Goal: Task Accomplishment & Management: Manage account settings

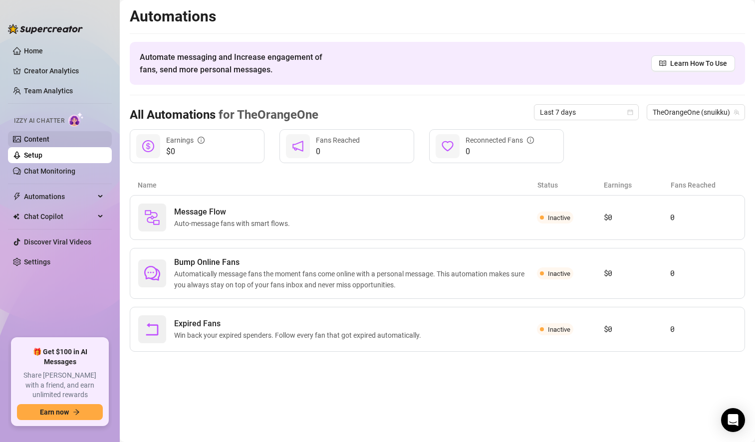
click at [49, 135] on link "Content" at bounding box center [36, 139] width 25 height 8
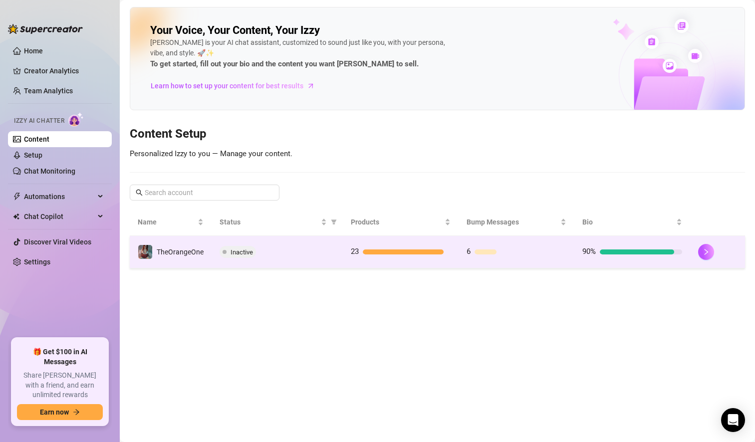
click at [315, 258] on td "Inactive" at bounding box center [276, 252] width 131 height 32
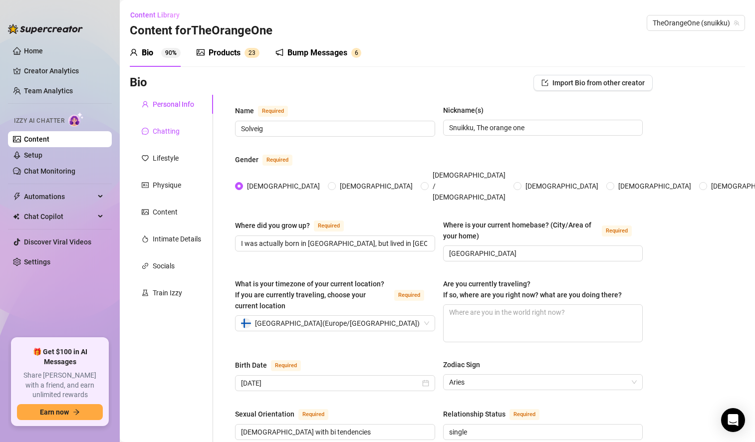
click at [175, 133] on div "Chatting" at bounding box center [166, 131] width 27 height 11
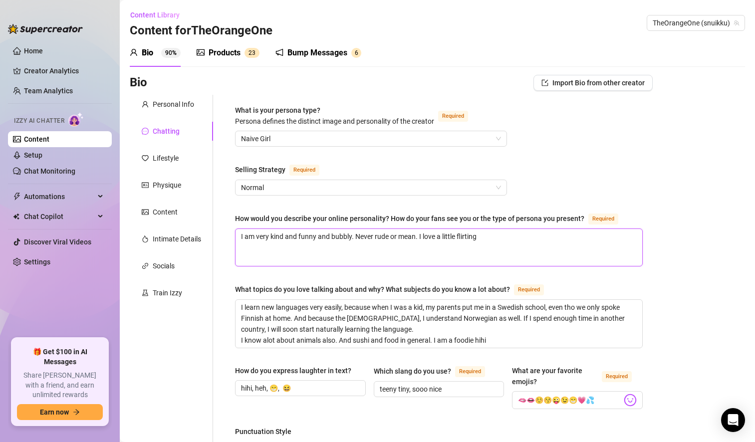
click at [487, 242] on textarea "I am very kind and funny and bubbly. Never rude or mean. I love a little flirti…" at bounding box center [438, 247] width 407 height 37
type textarea "I am very kind and funny and bubbly. Never rude or mean. I love a little flirti…"
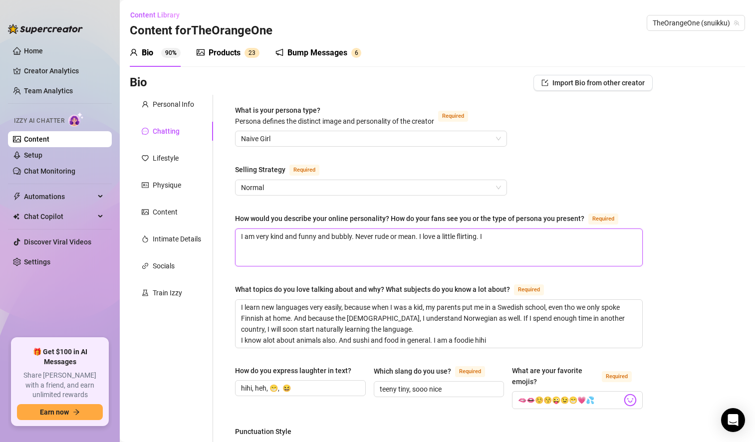
type textarea "I am very kind and funny and bubbly. Never rude or mean. I love a little flirti…"
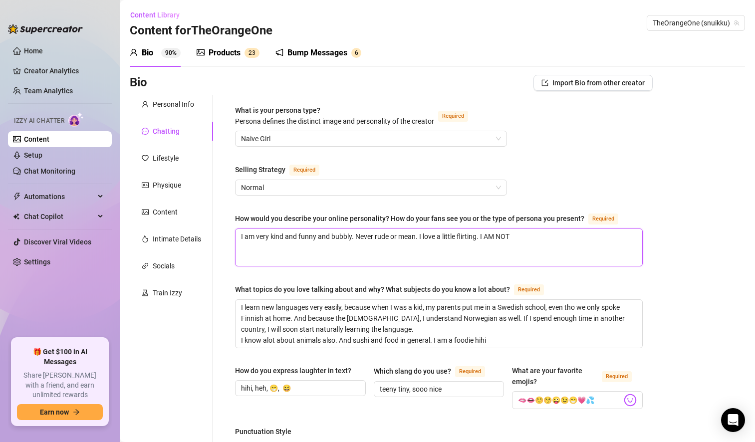
type textarea "I am very kind and funny and bubbly. Never rude or mean. I love a little flirti…"
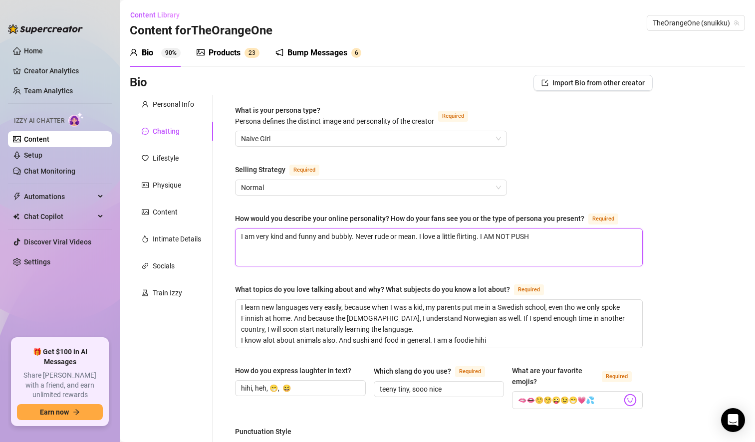
type textarea "I am very kind and funny and bubbly. Never rude or mean. I love a little flirti…"
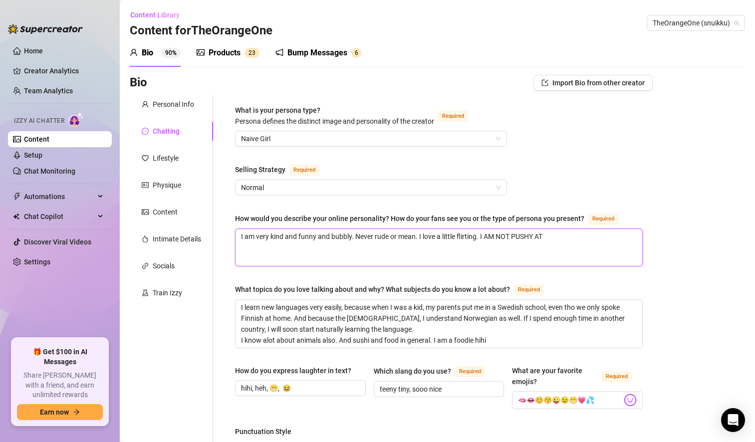
type textarea "I am very kind and funny and bubbly. Never rude or mean. I love a little flirti…"
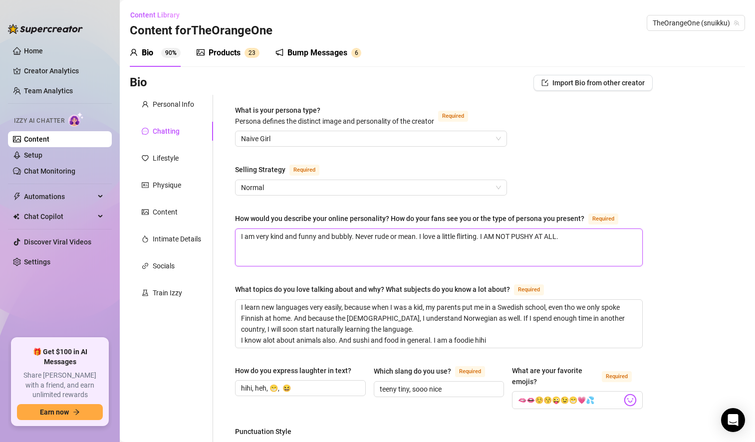
type textarea "I am very kind and funny and bubbly. Never rude or mean. I love a little flirti…"
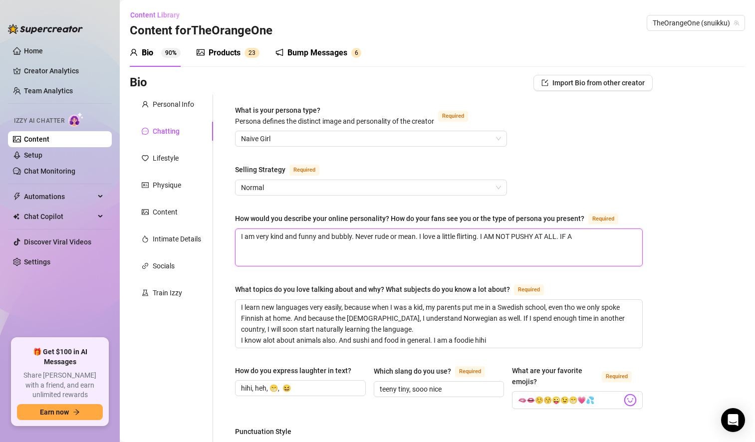
type textarea "I am very kind and funny and bubbly. Never rude or mean. I love a little flirti…"
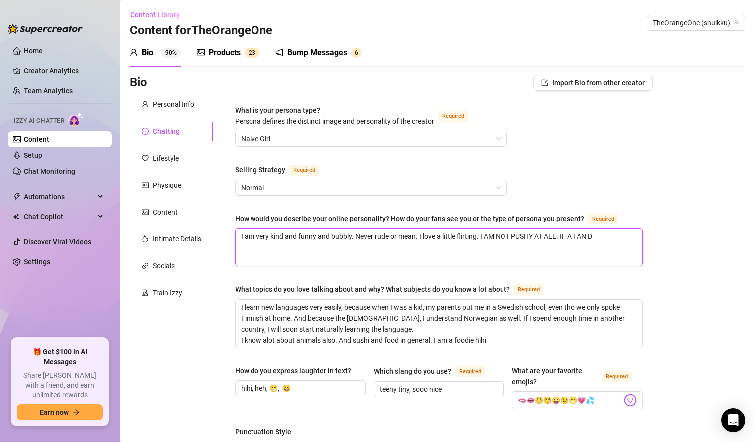
type textarea "I am very kind and funny and bubbly. Never rude or mean. I love a little flirti…"
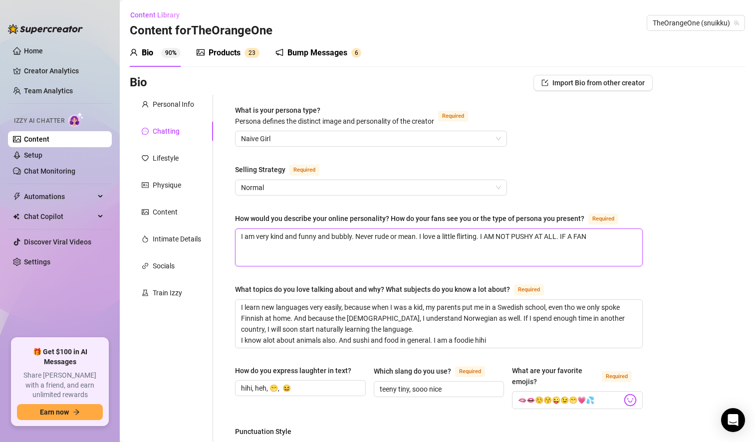
type textarea "I am very kind and funny and bubbly. Never rude or mean. I love a little flirti…"
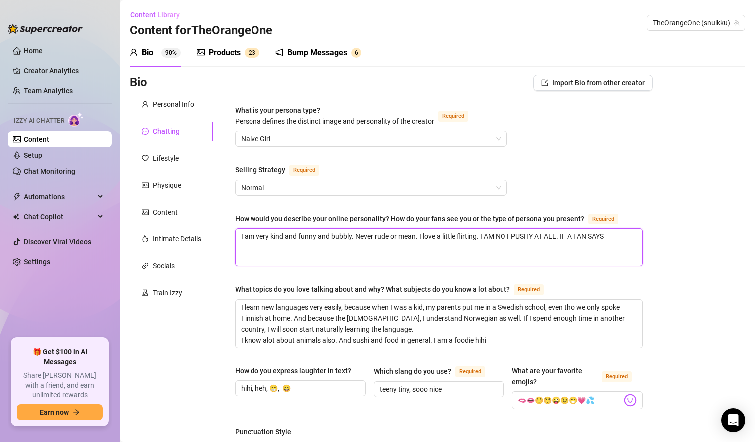
type textarea "I am very kind and funny and bubbly. Never rude or mean. I love a little flirti…"
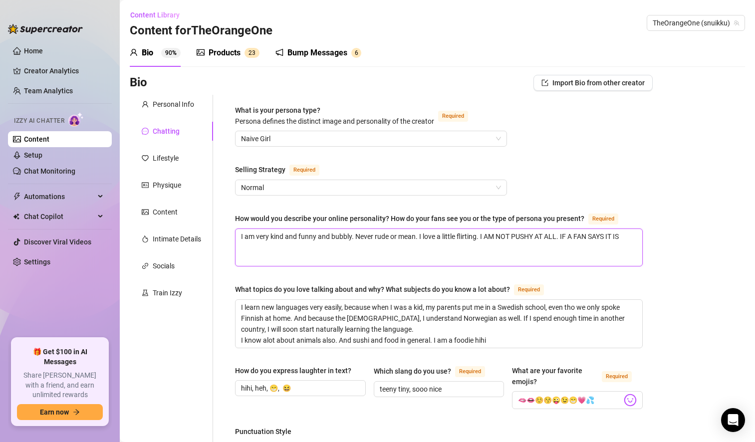
type textarea "I am very kind and funny and bubbly. Never rude or mean. I love a little flirti…"
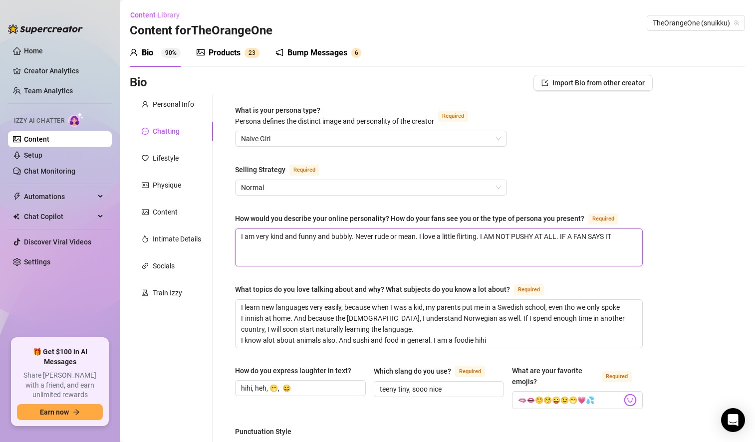
type textarea "I am very kind and funny and bubbly. Never rude or mean. I love a little flirti…"
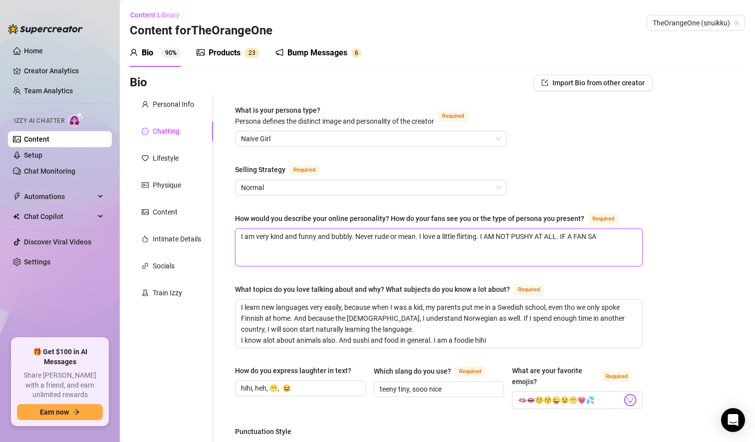
type textarea "I am very kind and funny and bubbly. Never rude or mean. I love a little flirti…"
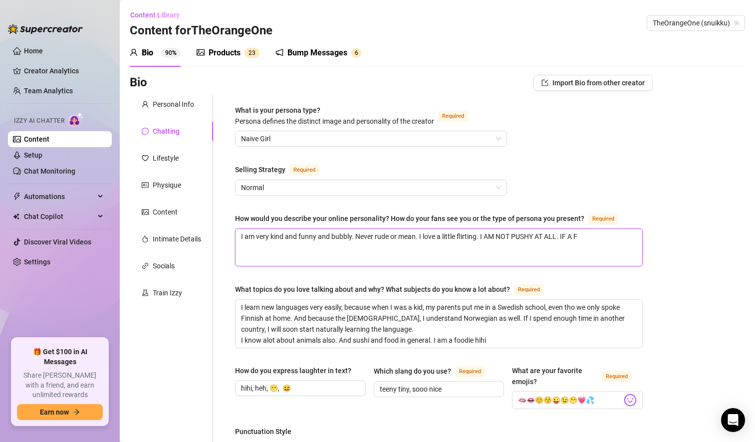
type textarea "I am very kind and funny and bubbly. Never rude or mean. I love a little flirti…"
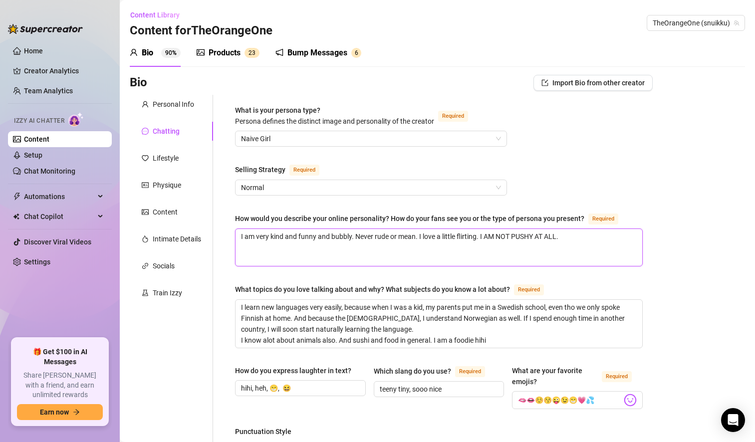
type textarea "I am very kind and funny and bubbly. Never rude or mean. I love a little flirti…"
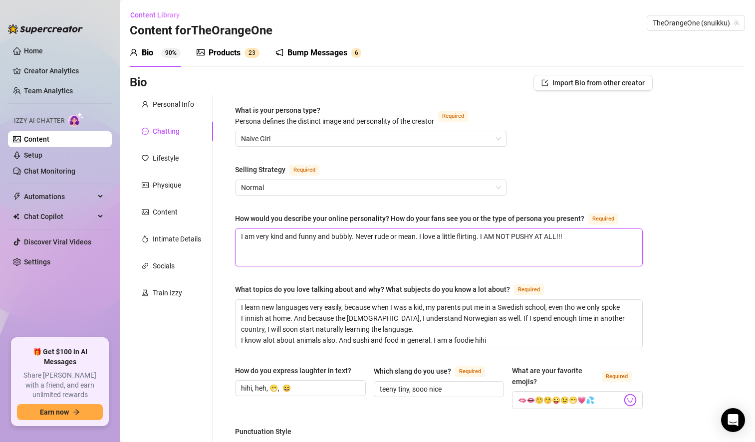
type textarea "I am very kind and funny and bubbly. Never rude or mean. I love a little flirti…"
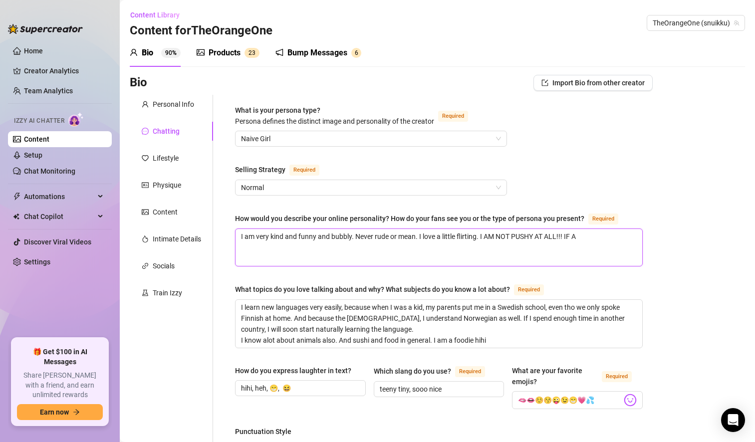
type textarea "I am very kind and funny and bubbly. Never rude or mean. I love a little flirti…"
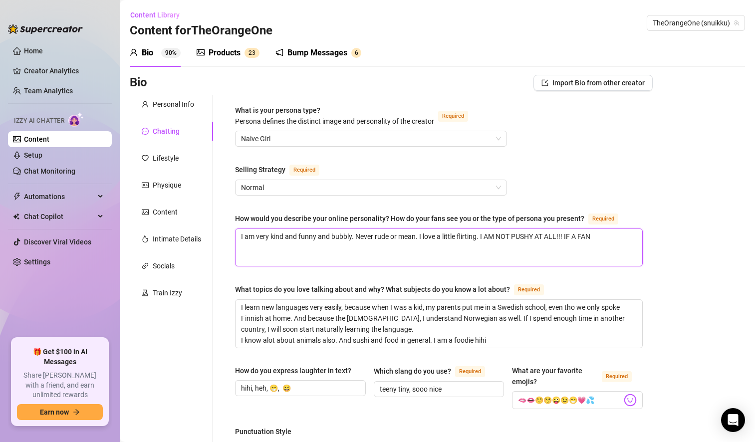
type textarea "I am very kind and funny and bubbly. Never rude or mean. I love a little flirti…"
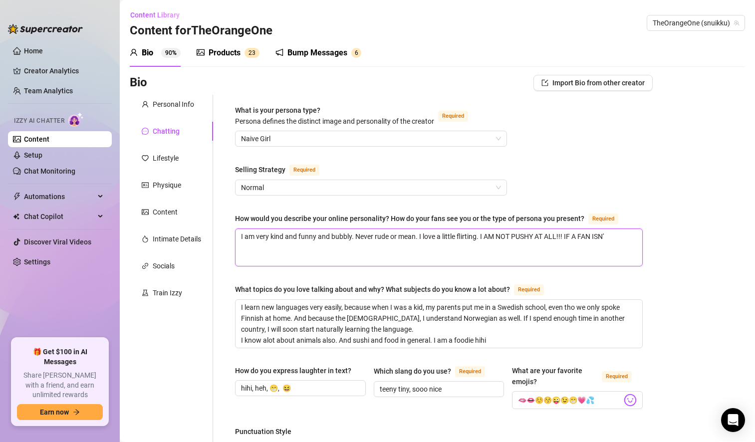
type textarea "I am very kind and funny and bubbly. Never rude or mean. I love a little flirti…"
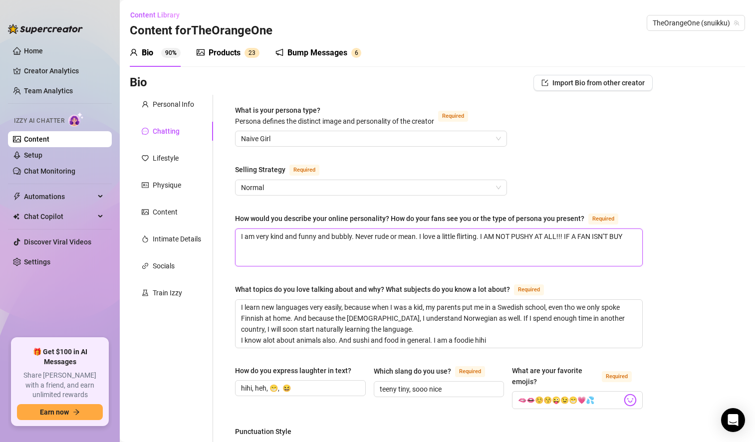
type textarea "I am very kind and funny and bubbly. Never rude or mean. I love a little flirti…"
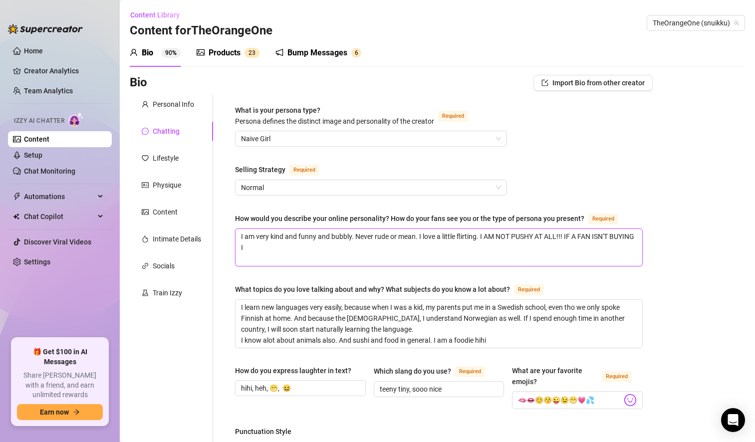
type textarea "I am very kind and funny and bubbly. Never rude or mean. I love a little flirti…"
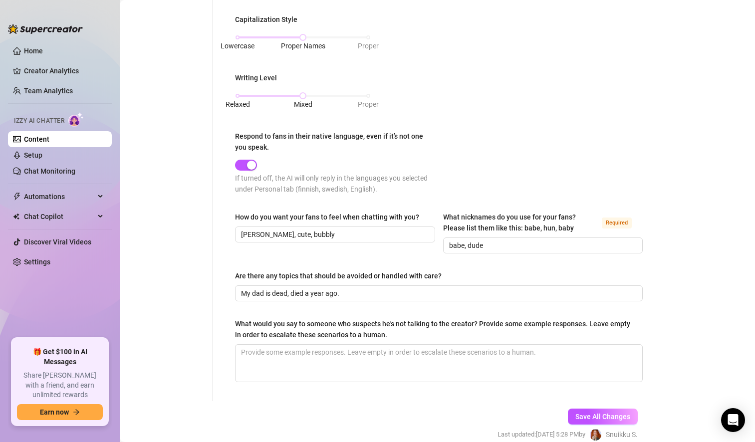
scroll to position [516, 0]
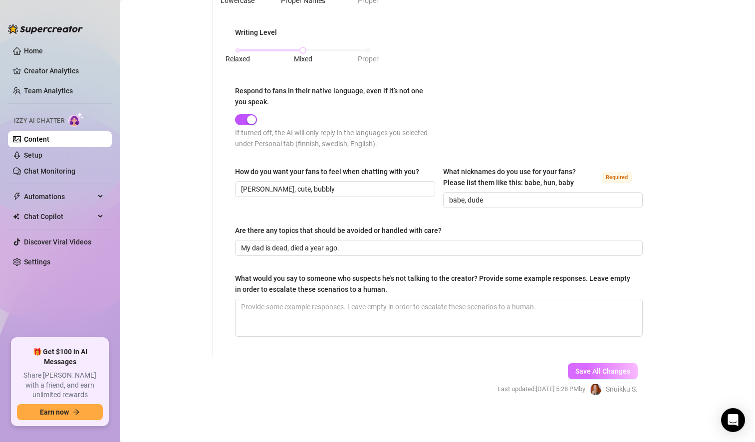
click at [595, 374] on span "Save All Changes" at bounding box center [602, 371] width 55 height 8
click at [484, 200] on input "babe, dude" at bounding box center [542, 200] width 186 height 11
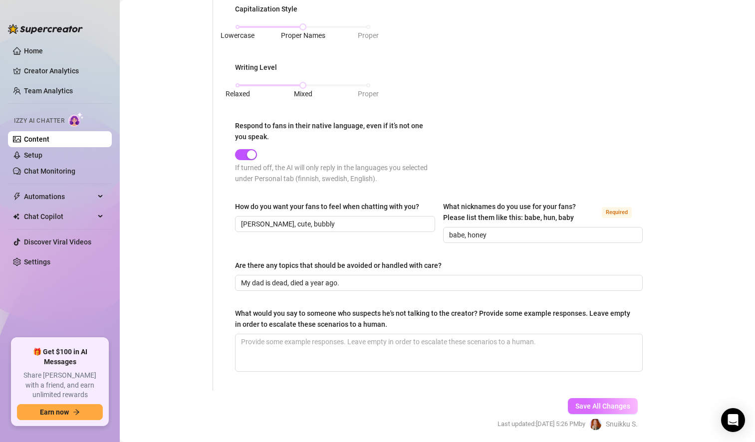
scroll to position [482, 0]
click at [584, 405] on span "Save All Changes" at bounding box center [602, 405] width 55 height 8
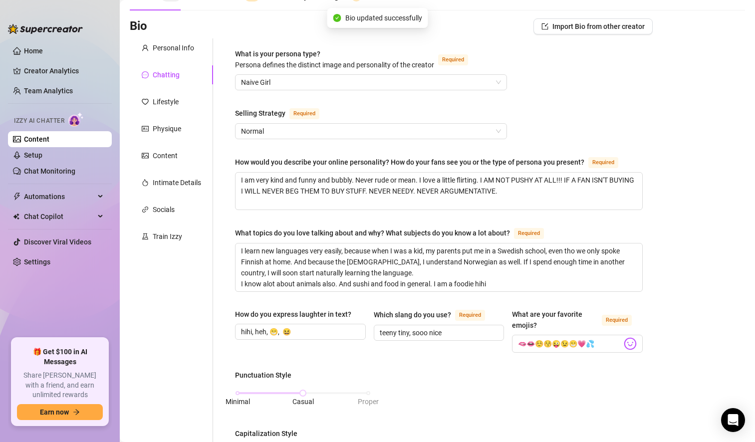
scroll to position [0, 0]
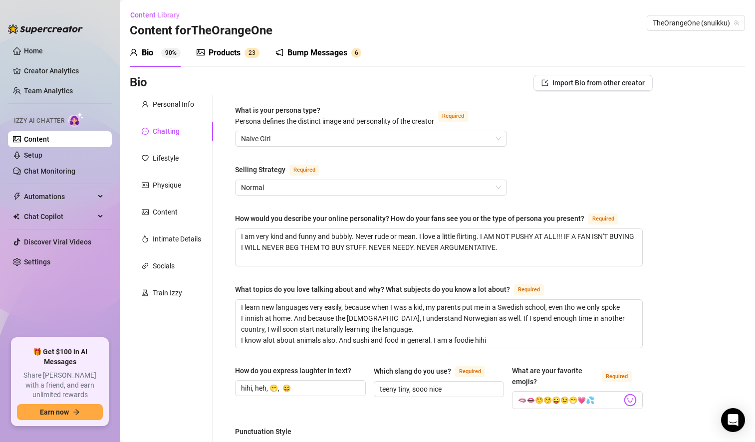
click at [321, 53] on div "Bump Messages" at bounding box center [317, 53] width 60 height 12
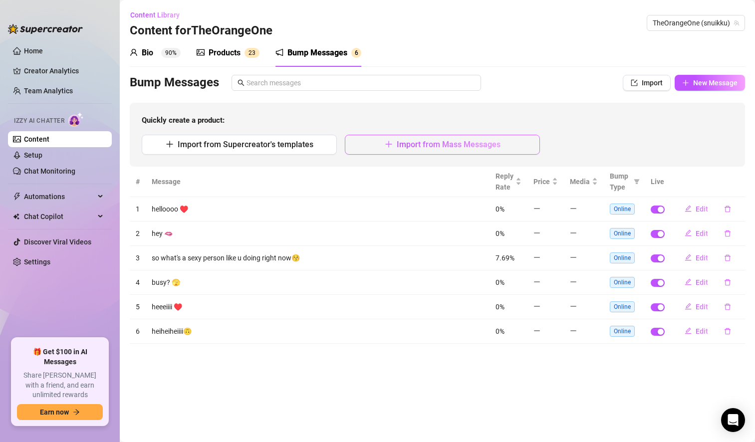
click at [463, 143] on span "Import from Mass Messages" at bounding box center [449, 144] width 104 height 9
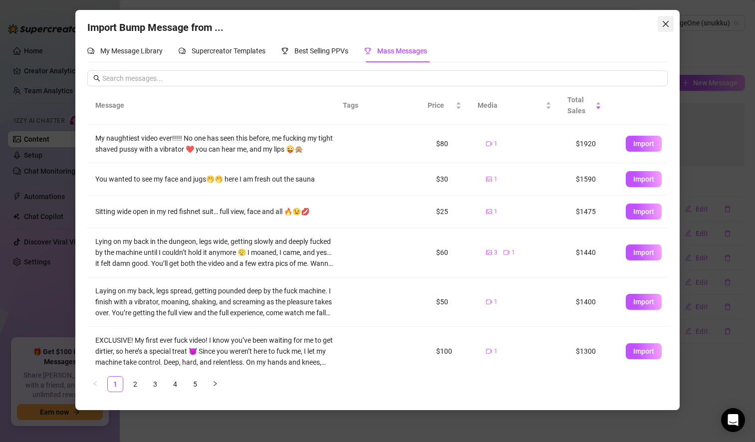
click at [665, 23] on icon "close" at bounding box center [665, 24] width 8 height 8
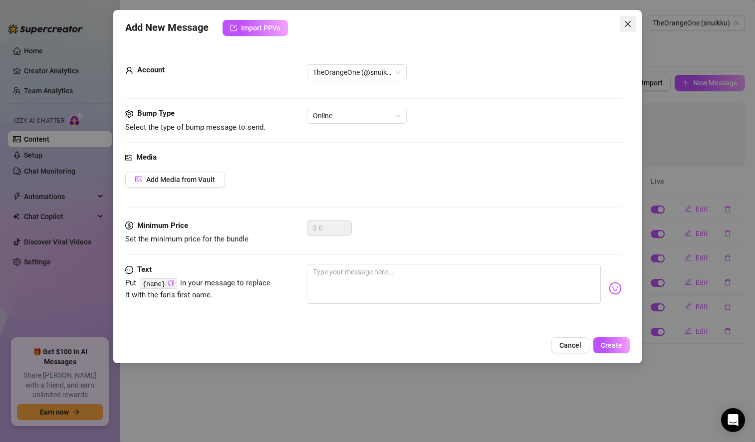
click at [626, 23] on icon "close" at bounding box center [627, 24] width 6 height 6
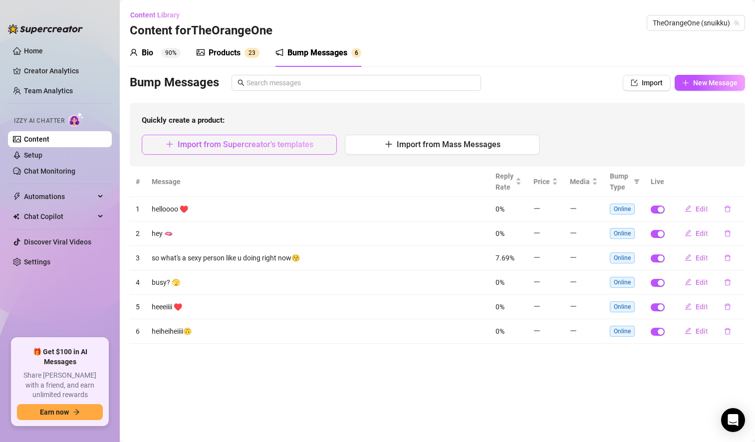
click at [256, 146] on span "Import from Supercreator's templates" at bounding box center [246, 144] width 136 height 9
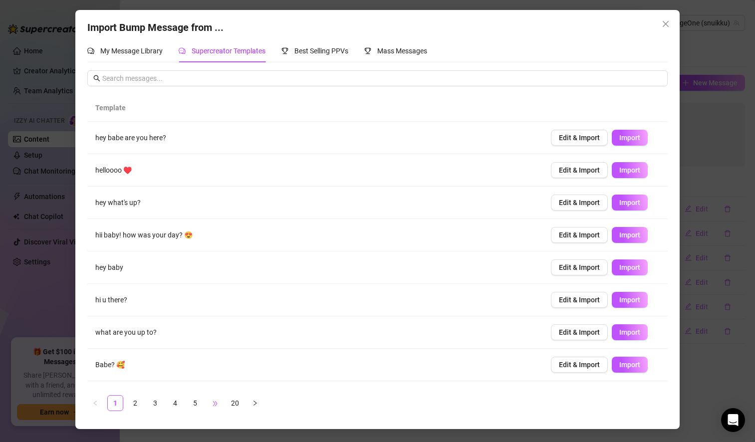
click at [219, 400] on span "•••" at bounding box center [215, 403] width 16 height 16
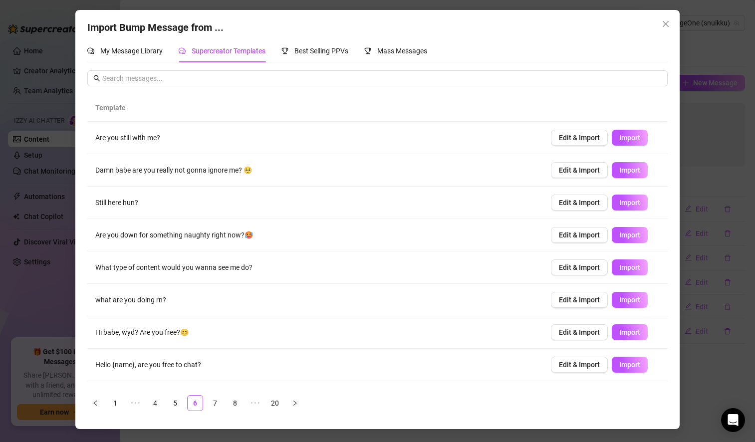
scroll to position [59, 0]
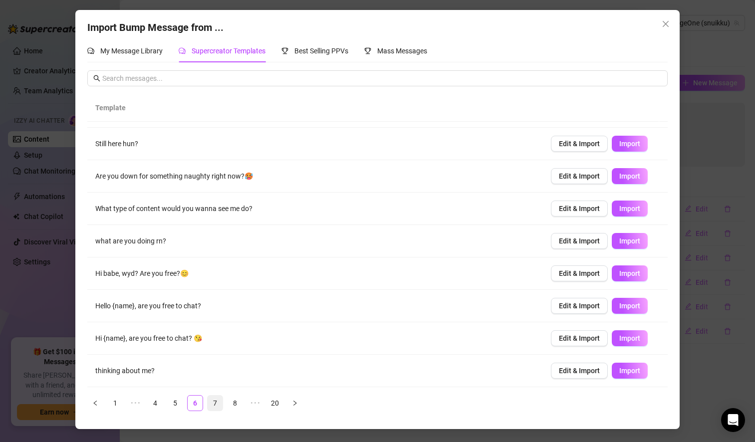
click at [216, 400] on link "7" at bounding box center [215, 403] width 15 height 15
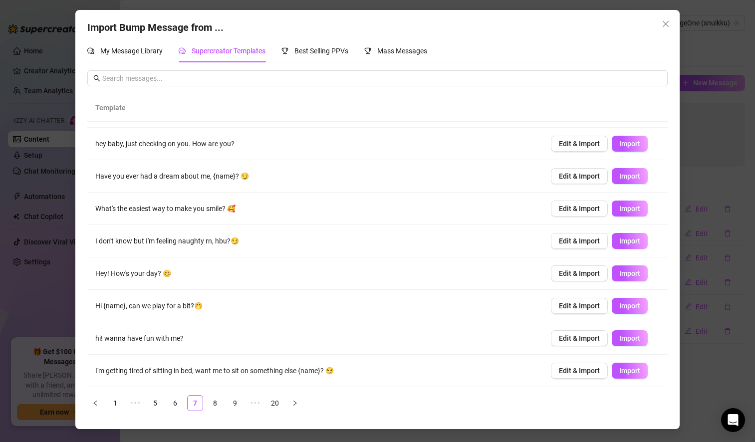
click at [686, 250] on div "Import Bump Message from ... My Message Library Supercreator Templates Best Sel…" at bounding box center [377, 221] width 755 height 442
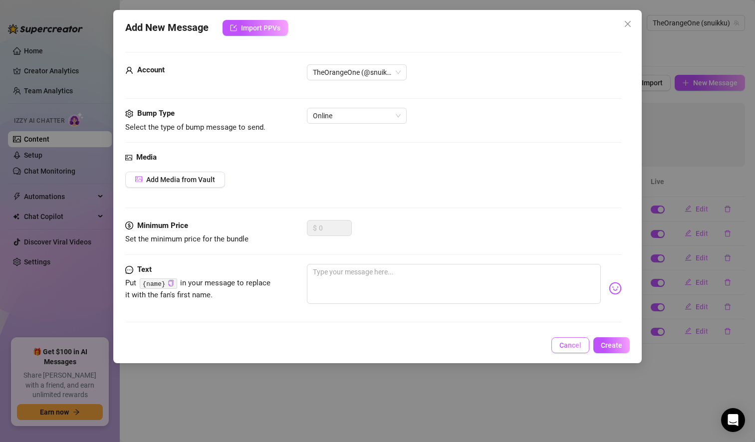
click at [577, 346] on span "Cancel" at bounding box center [570, 345] width 22 height 8
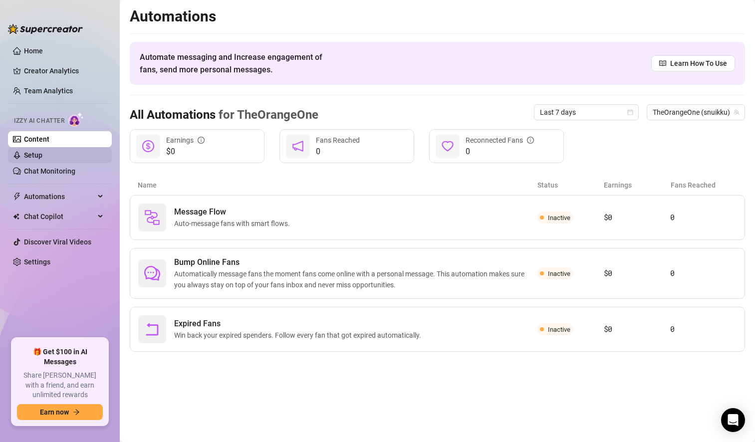
click at [42, 159] on link "Setup" at bounding box center [33, 155] width 18 height 8
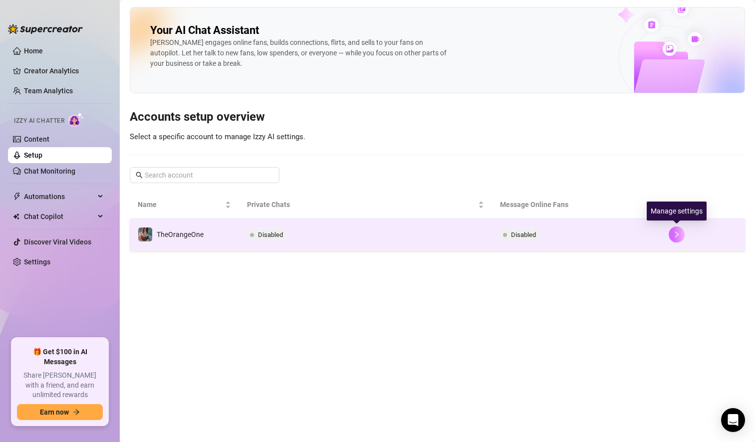
click at [677, 235] on icon "right" at bounding box center [676, 234] width 3 height 6
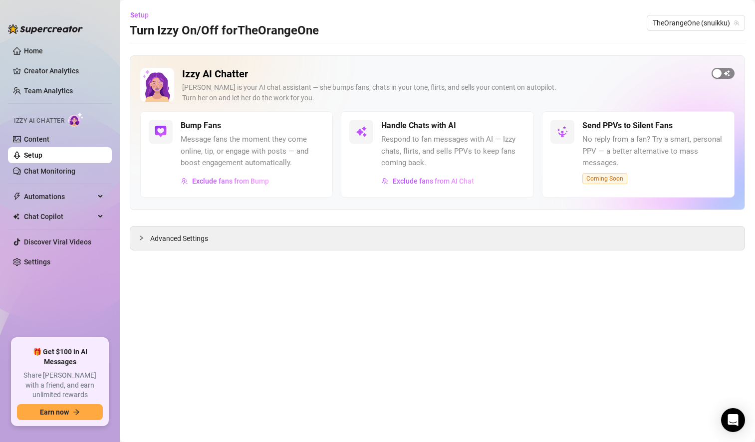
click at [727, 75] on span "button" at bounding box center [722, 73] width 23 height 11
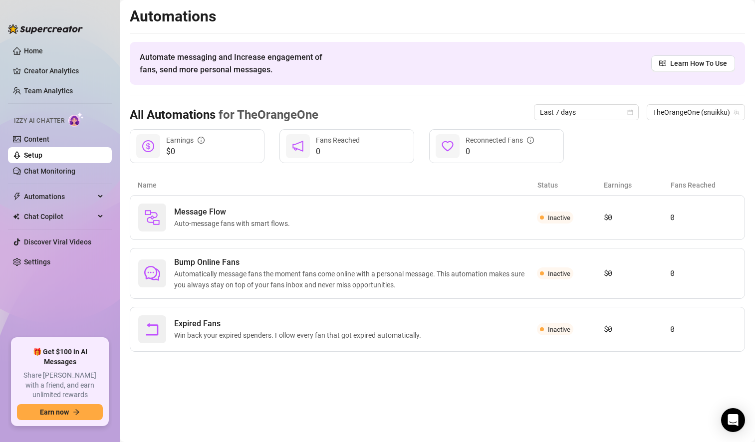
click at [467, 415] on main "Automations Automate messaging and Increase engagement of fans, send more perso…" at bounding box center [437, 221] width 635 height 442
click at [49, 137] on link "Content" at bounding box center [36, 139] width 25 height 8
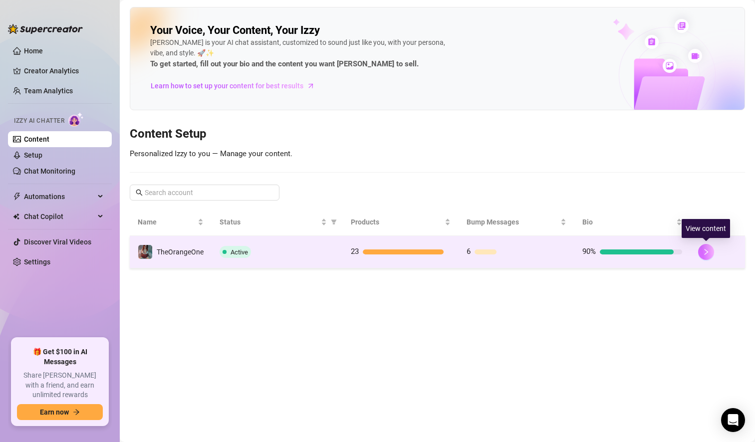
click at [707, 253] on icon "right" at bounding box center [705, 251] width 7 height 7
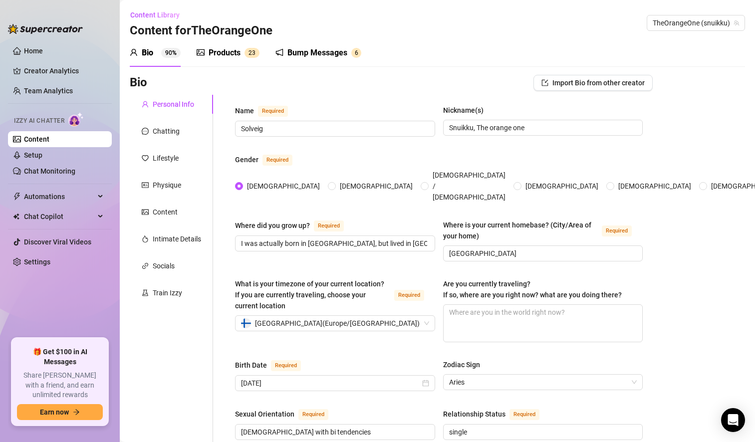
click at [139, 52] on div "Bio 90%" at bounding box center [155, 53] width 51 height 12
click at [168, 126] on div "Chatting" at bounding box center [166, 131] width 27 height 11
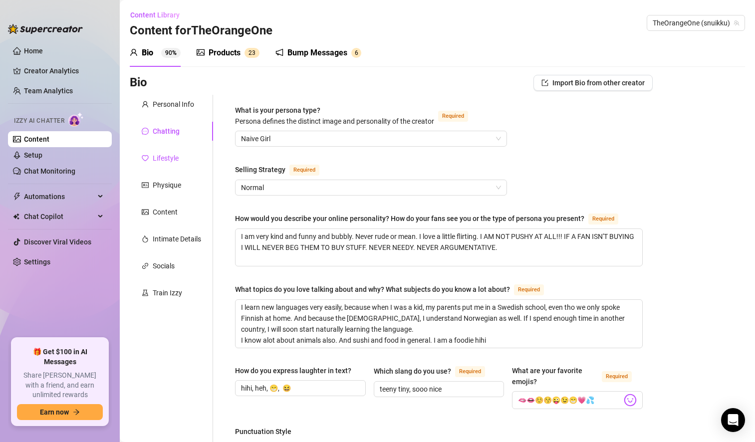
click at [173, 158] on div "Lifestyle" at bounding box center [166, 158] width 26 height 11
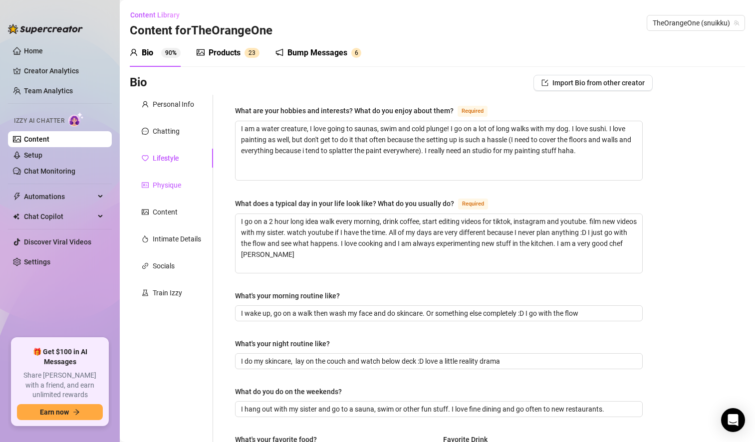
click at [176, 185] on div "Physique" at bounding box center [167, 185] width 28 height 11
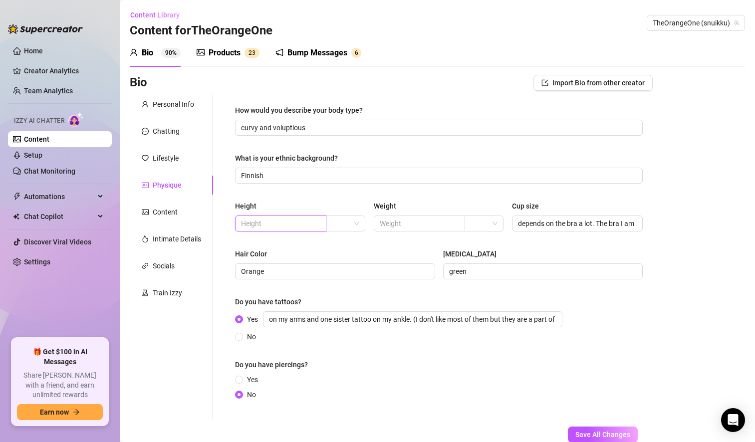
click at [276, 220] on input "text" at bounding box center [279, 223] width 77 height 11
click at [400, 396] on div "Yes No" at bounding box center [439, 387] width 408 height 26
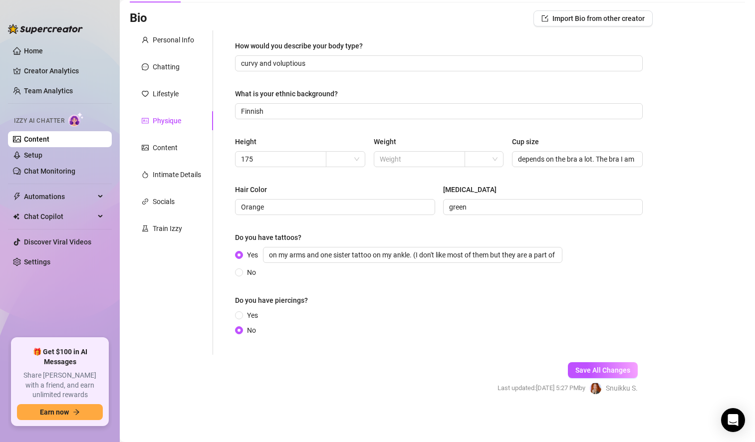
click at [326, 134] on div "How would you describe your body type? curvy and voluptious What is your ethnic…" at bounding box center [439, 192] width 408 height 304
click at [355, 159] on span at bounding box center [345, 159] width 27 height 15
click at [340, 180] on div "cm" at bounding box center [343, 179] width 22 height 11
click at [398, 370] on form "Personal Info Chatting Lifestyle Physique Content Intimate Details Socials Trai…" at bounding box center [391, 221] width 523 height 382
click at [606, 374] on span "Save All Changes" at bounding box center [602, 370] width 55 height 8
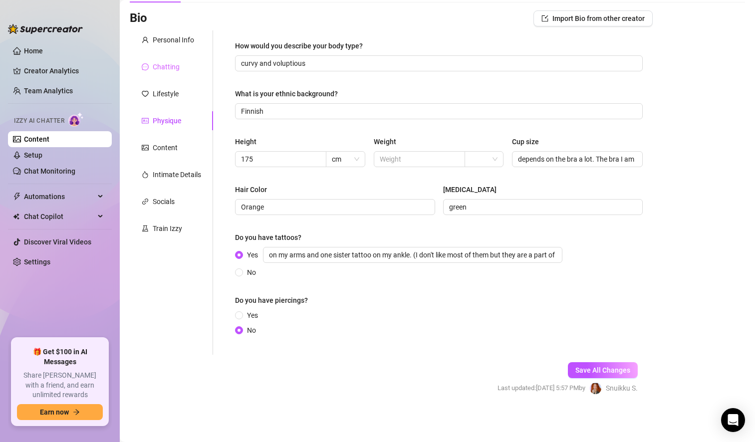
click at [172, 72] on div "Chatting" at bounding box center [171, 66] width 83 height 19
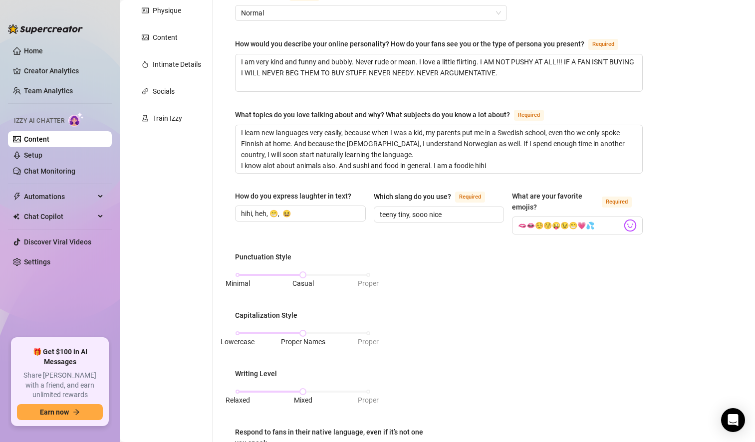
scroll to position [174, 0]
click at [42, 154] on link "Setup" at bounding box center [33, 155] width 18 height 8
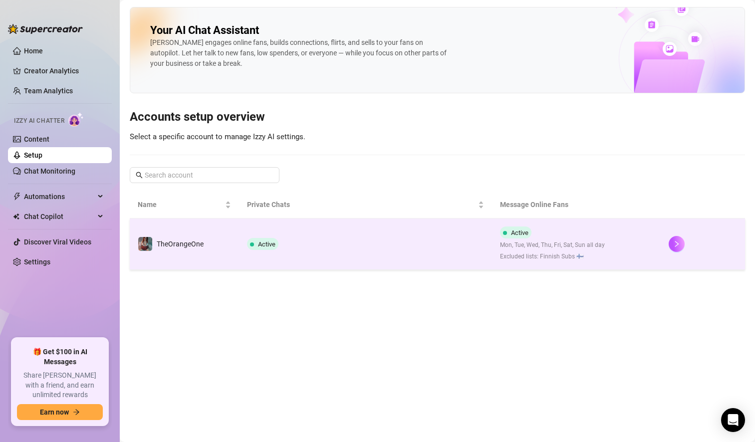
click at [613, 242] on td "Active Mon, Tue, Wed, Thu, Fri, Sat, Sun all day Excluded lists: Finnish Subs 🇫🇮" at bounding box center [576, 243] width 169 height 51
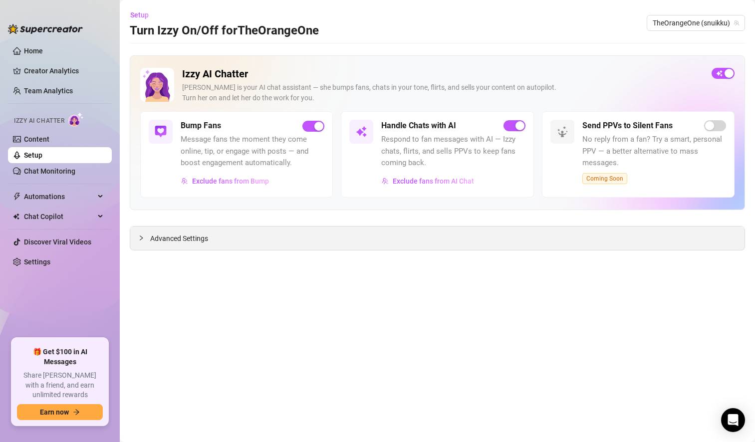
click at [374, 236] on div "Advanced Settings" at bounding box center [437, 237] width 614 height 23
click at [188, 238] on span "Advanced Settings" at bounding box center [179, 238] width 58 height 11
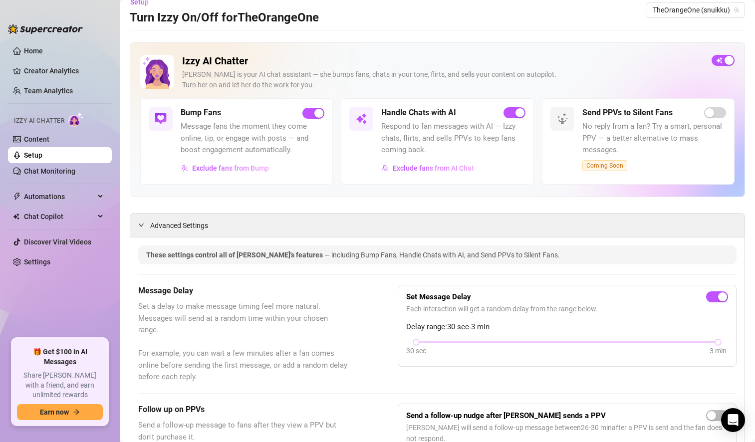
scroll to position [13, 0]
drag, startPoint x: 708, startPoint y: 340, endPoint x: 630, endPoint y: 342, distance: 77.3
click at [630, 342] on div "30 sec 3 min" at bounding box center [567, 341] width 302 height 4
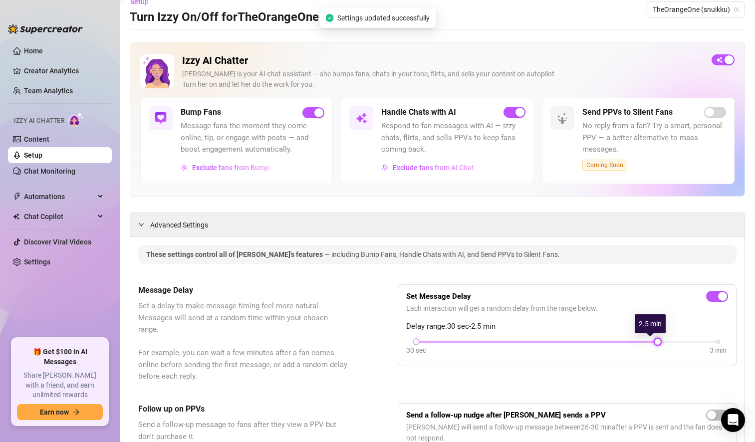
click at [655, 339] on div at bounding box center [657, 341] width 5 height 5
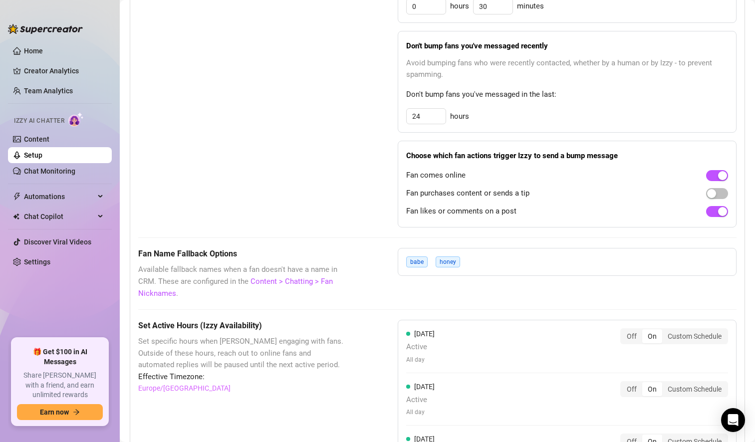
scroll to position [605, 0]
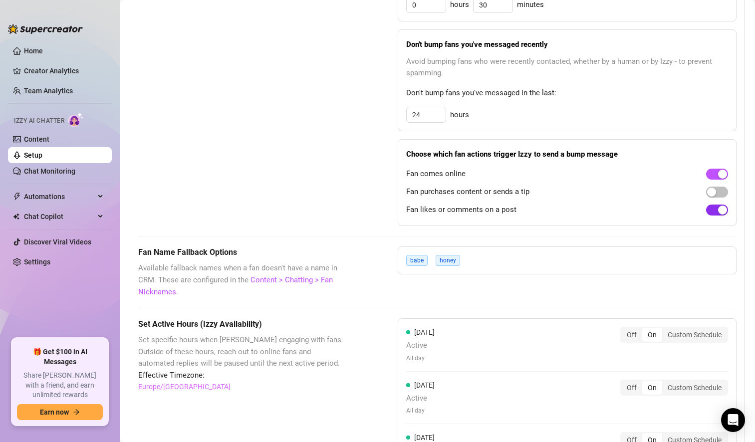
click at [706, 210] on span "button" at bounding box center [717, 210] width 22 height 11
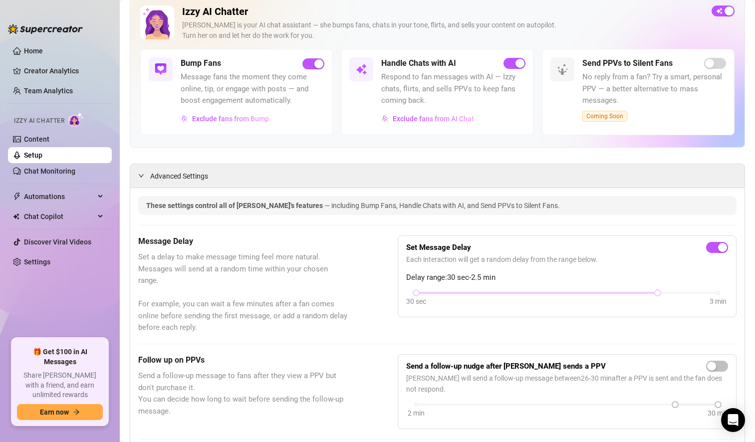
scroll to position [0, 0]
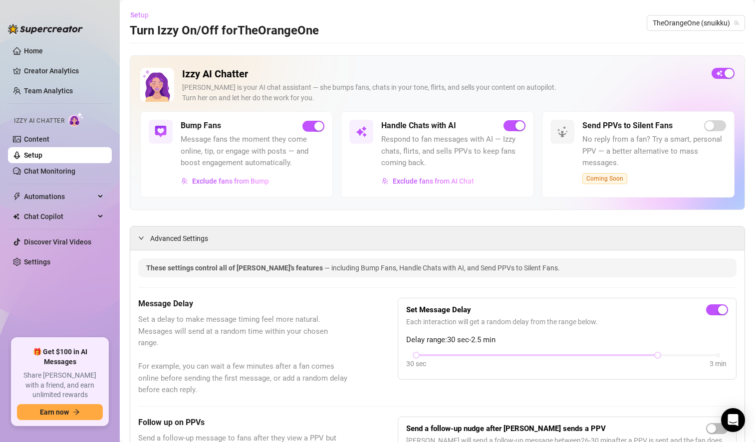
click at [140, 13] on span "Setup" at bounding box center [139, 15] width 18 height 8
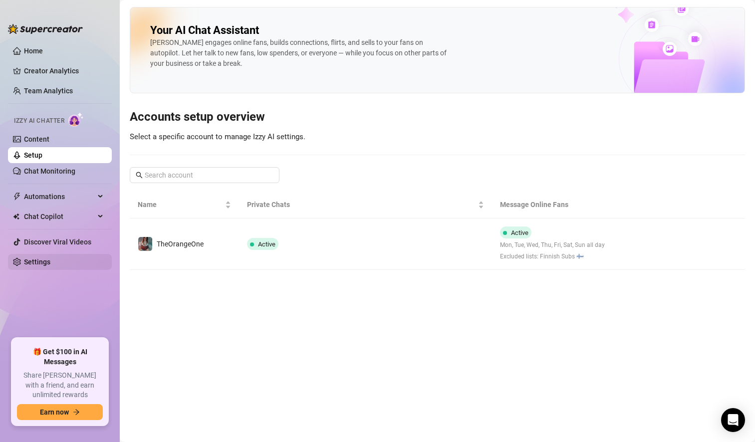
click at [50, 262] on link "Settings" at bounding box center [37, 262] width 26 height 8
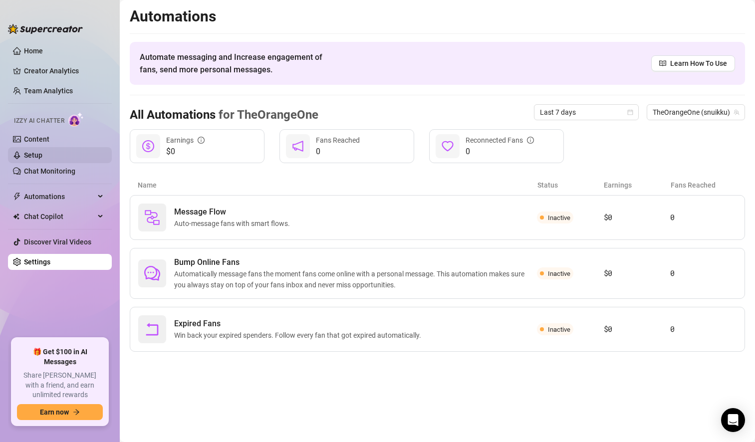
click at [42, 151] on link "Setup" at bounding box center [33, 155] width 18 height 8
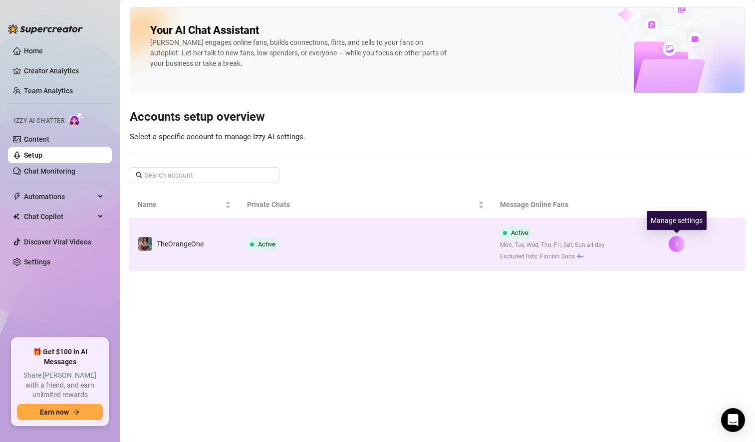
click at [682, 245] on button "button" at bounding box center [676, 244] width 16 height 16
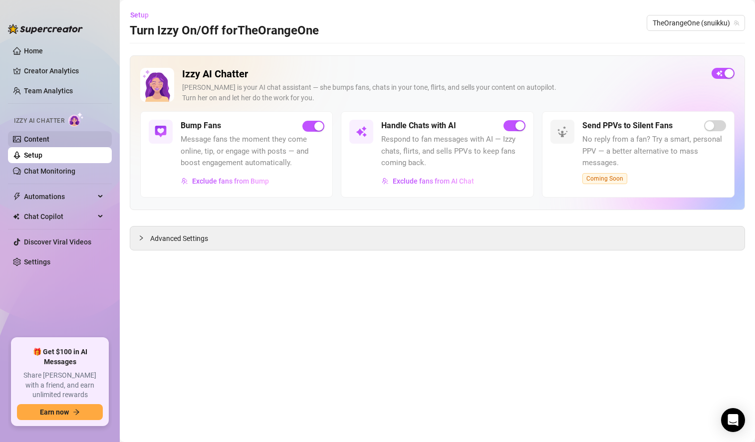
click at [49, 140] on link "Content" at bounding box center [36, 139] width 25 height 8
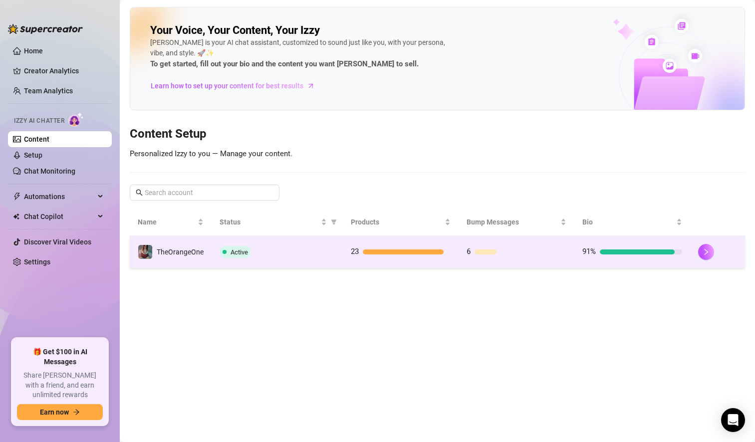
click at [321, 258] on td "Active" at bounding box center [276, 252] width 131 height 32
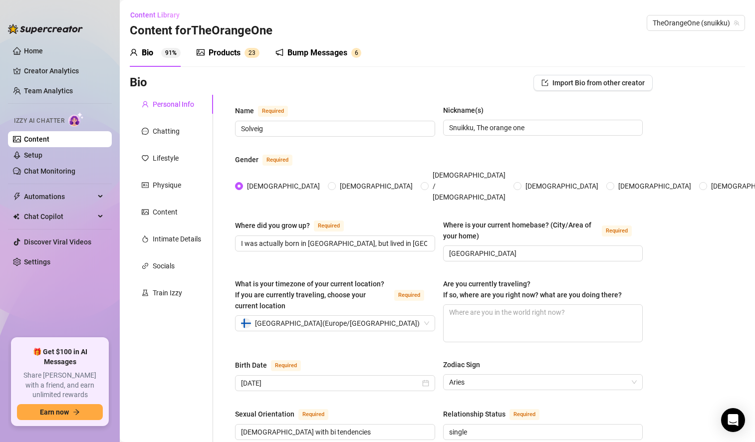
click at [229, 49] on div "Products" at bounding box center [224, 53] width 32 height 12
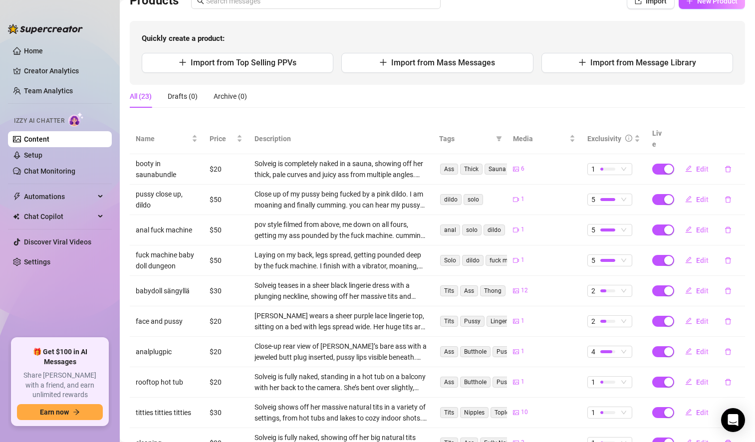
scroll to position [145, 0]
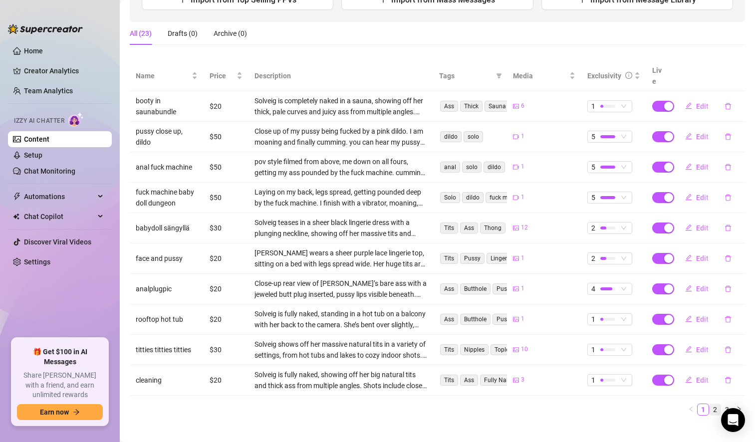
click at [709, 404] on link "2" at bounding box center [714, 409] width 11 height 11
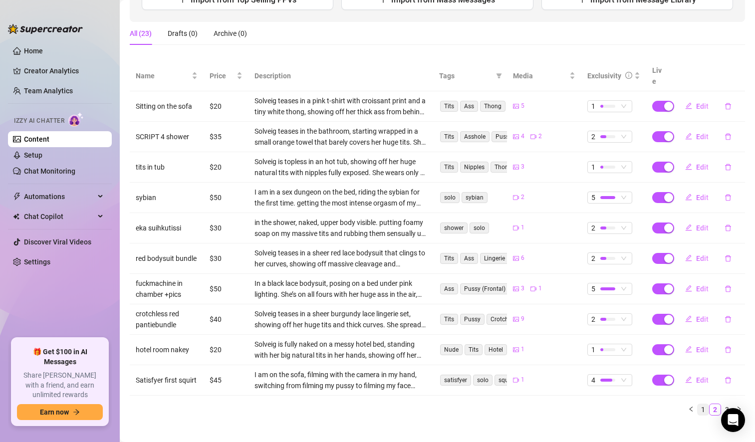
click at [697, 404] on link "1" at bounding box center [702, 409] width 11 height 11
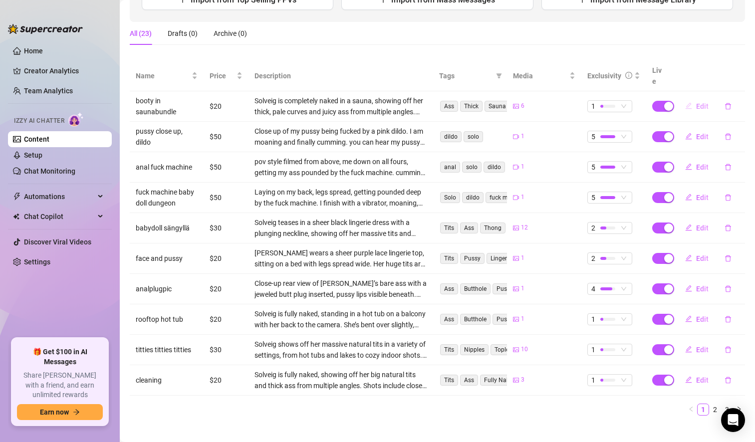
click at [697, 102] on span "Edit" at bounding box center [702, 106] width 12 height 8
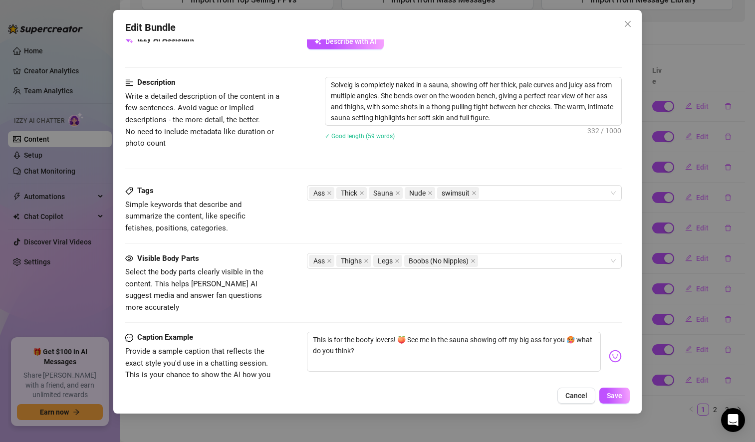
scroll to position [425, 0]
click at [475, 259] on icon "close" at bounding box center [473, 260] width 4 height 4
click at [470, 285] on div "Visible Body Parts Select the body parts clearly visible in the content. This h…" at bounding box center [373, 282] width 496 height 61
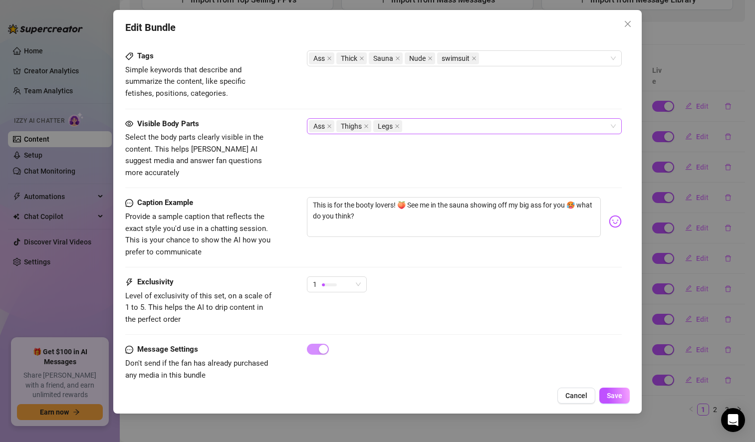
scroll to position [566, 0]
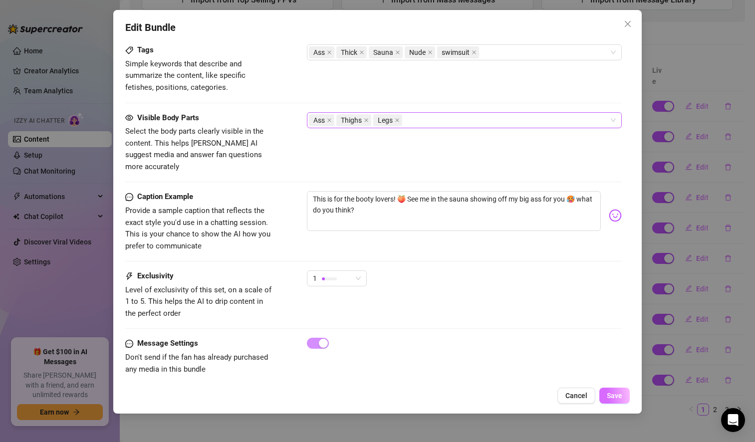
click at [621, 396] on span "Save" at bounding box center [614, 396] width 15 height 8
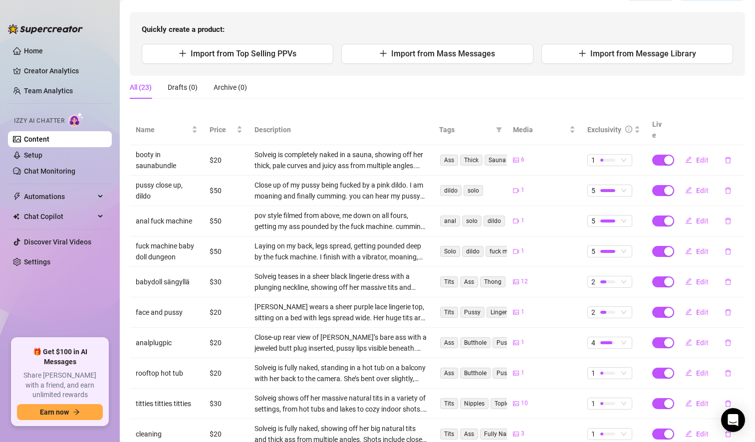
scroll to position [90, 0]
click at [50, 168] on link "Chat Monitoring" at bounding box center [49, 171] width 51 height 8
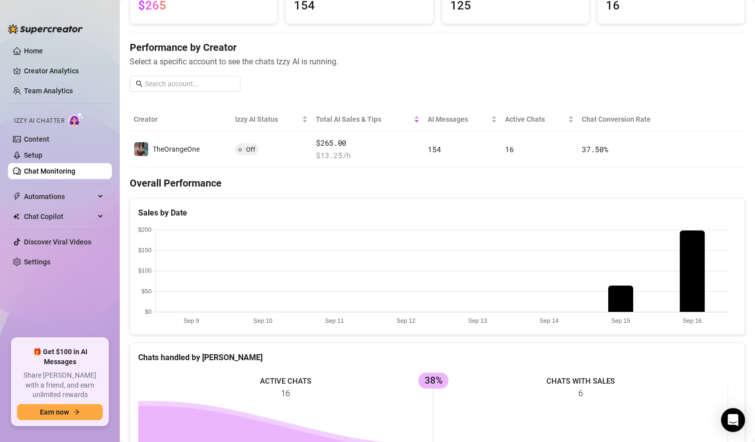
click at [626, 299] on canvas at bounding box center [433, 276] width 590 height 100
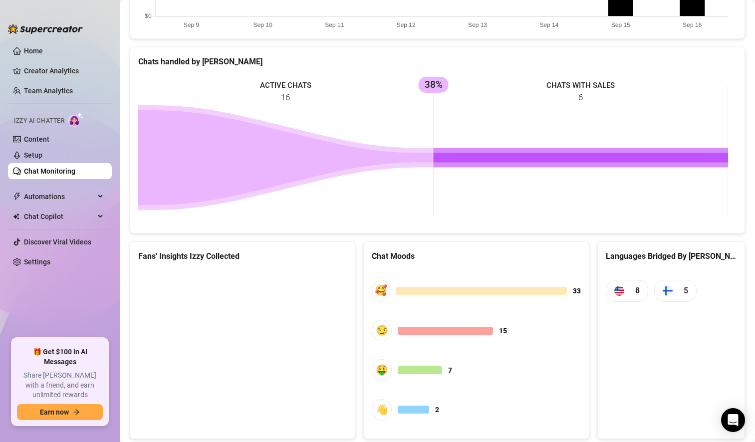
scroll to position [413, 0]
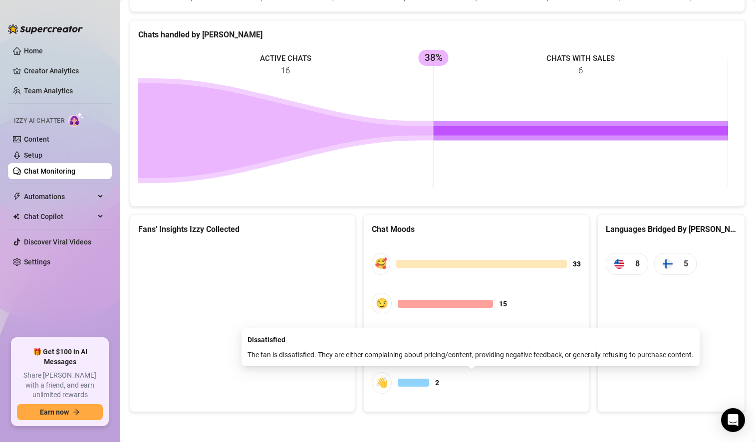
click at [420, 385] on div at bounding box center [413, 383] width 31 height 8
